Goal: Check status

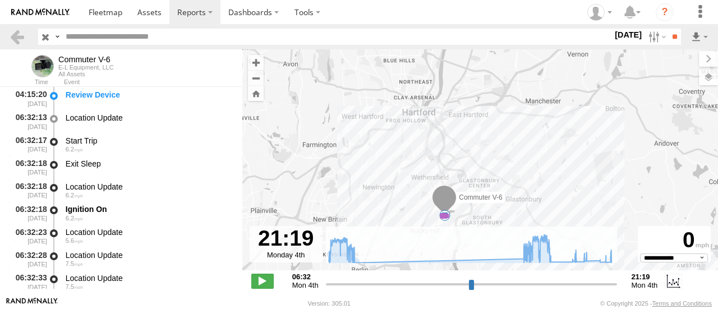
select select "**********"
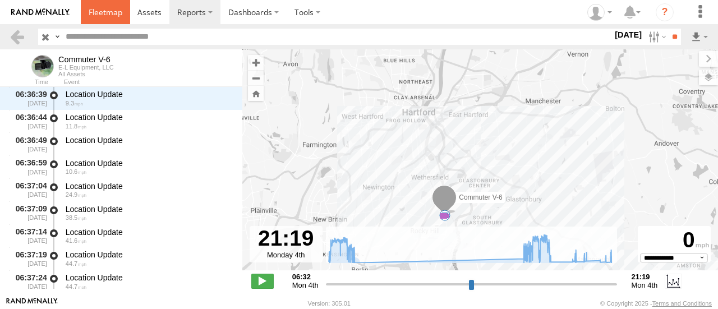
drag, startPoint x: 104, startPoint y: 12, endPoint x: 199, endPoint y: 33, distance: 97.2
click at [104, 12] on span at bounding box center [106, 12] width 34 height 11
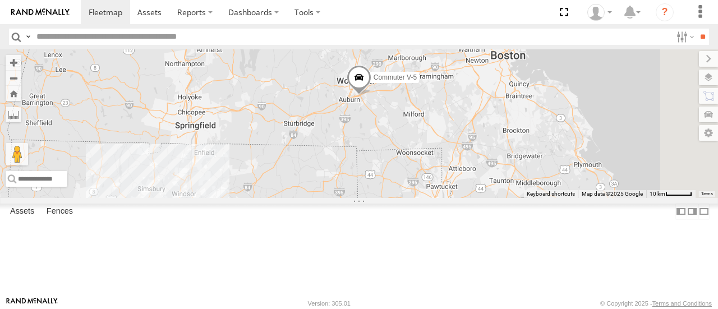
drag, startPoint x: 552, startPoint y: 158, endPoint x: 409, endPoint y: 229, distance: 159.9
click at [409, 198] on div "Commuter V-5 Commuter V-7 2" at bounding box center [359, 123] width 718 height 148
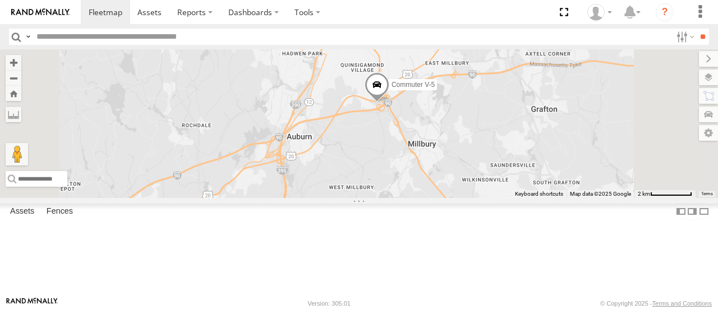
drag, startPoint x: 597, startPoint y: 84, endPoint x: 538, endPoint y: 157, distance: 94.1
click at [545, 155] on div "Commuter V-5 Commuter V-7" at bounding box center [359, 123] width 718 height 148
